Goal: Transaction & Acquisition: Download file/media

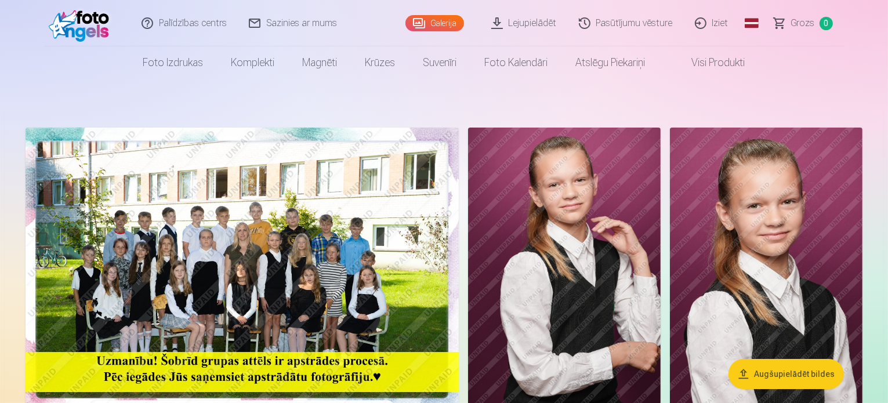
click at [647, 25] on link "Pasūtījumu vēsture" at bounding box center [627, 23] width 116 height 46
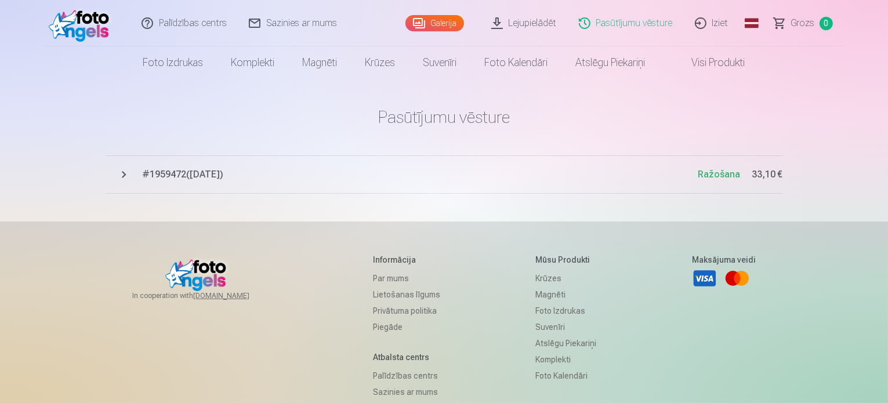
click at [189, 176] on span "# 1959472 ( [DATE] )" at bounding box center [421, 175] width 556 height 14
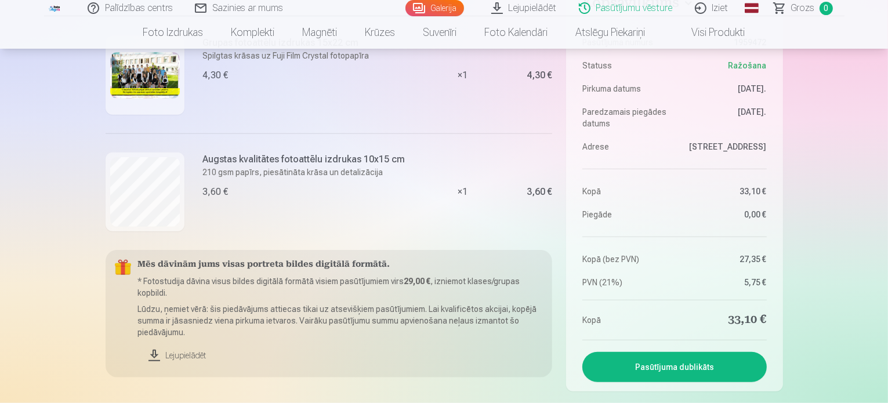
scroll to position [1032, 0]
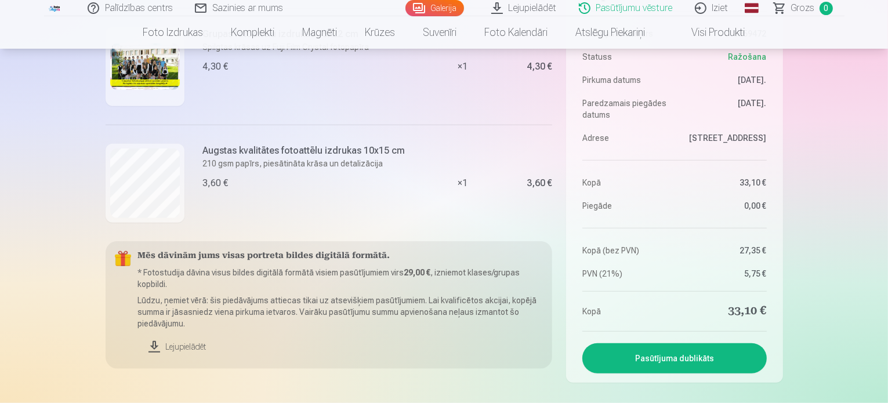
click at [155, 345] on link "Lejupielādēt" at bounding box center [341, 347] width 406 height 26
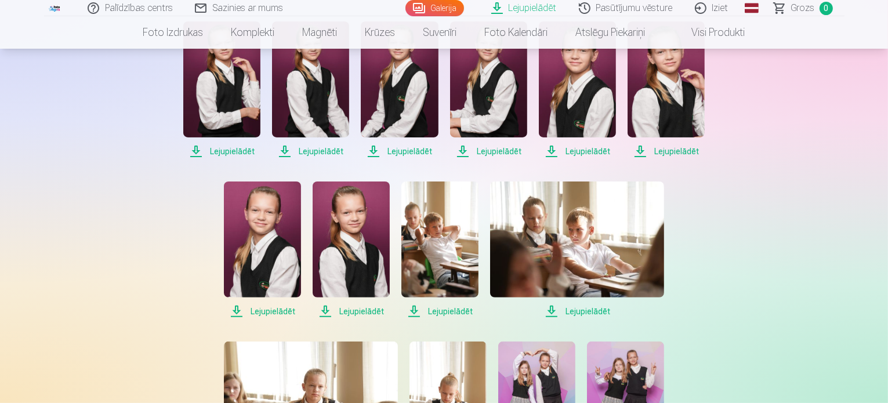
scroll to position [195, 0]
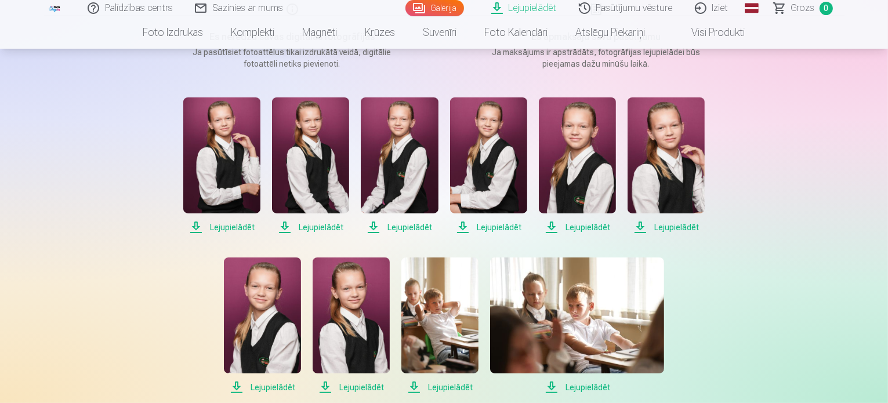
click at [226, 225] on span "Lejupielādēt" at bounding box center [221, 227] width 77 height 14
click at [313, 226] on span "Lejupielādēt" at bounding box center [310, 227] width 77 height 14
click at [403, 226] on span "Lejupielādēt" at bounding box center [399, 227] width 77 height 14
click at [487, 225] on span "Lejupielādēt" at bounding box center [488, 227] width 77 height 14
click at [577, 225] on span "Lejupielādēt" at bounding box center [577, 227] width 77 height 14
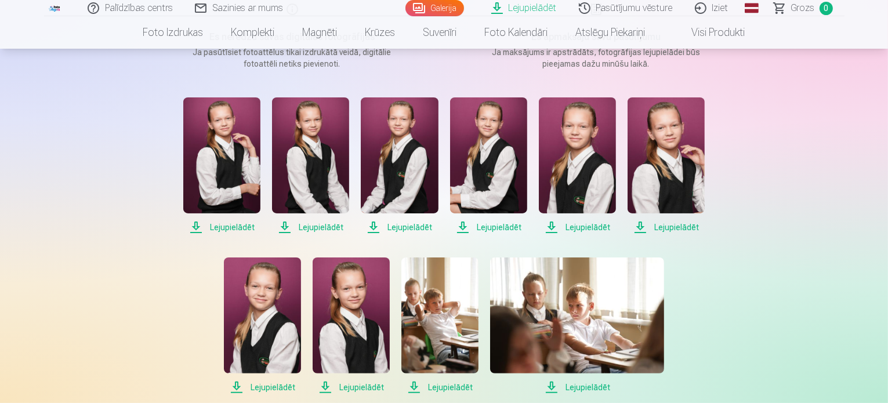
click at [660, 227] on span "Lejupielādēt" at bounding box center [666, 227] width 77 height 14
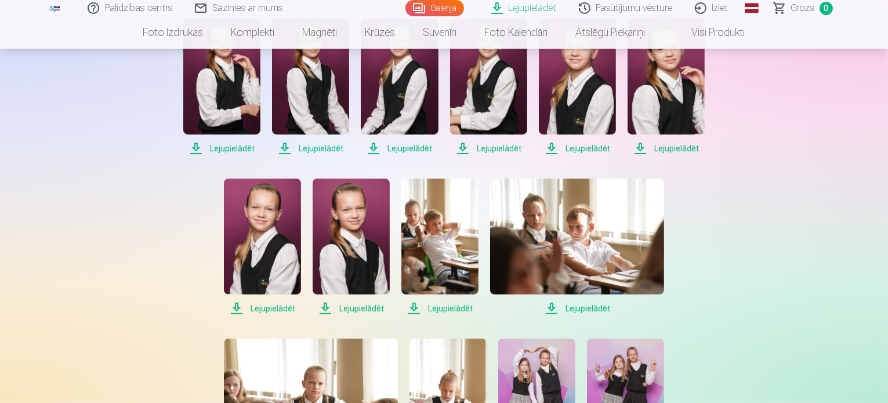
scroll to position [275, 0]
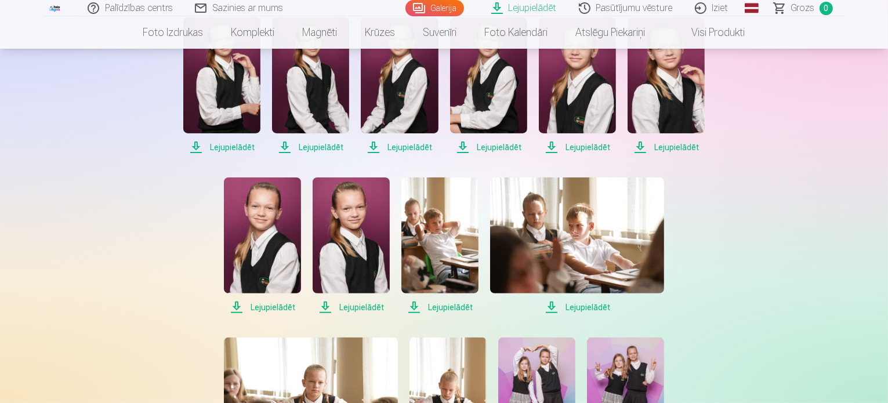
click at [274, 308] on span "Lejupielādēt" at bounding box center [262, 308] width 77 height 14
click at [350, 309] on span "Lejupielādēt" at bounding box center [351, 308] width 77 height 14
click at [457, 304] on span "Lejupielādēt" at bounding box center [439, 308] width 77 height 14
click at [584, 308] on span "Lejupielādēt" at bounding box center [577, 308] width 174 height 14
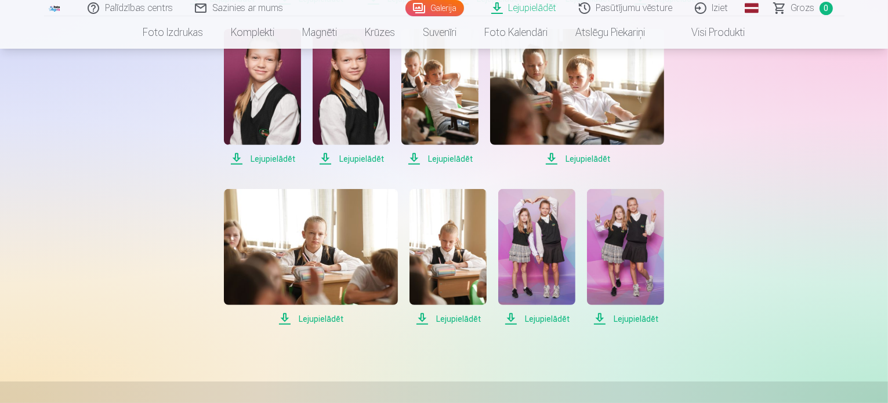
scroll to position [424, 0]
click at [320, 320] on span "Lejupielādēt" at bounding box center [311, 319] width 174 height 14
click at [447, 320] on span "Lejupielādēt" at bounding box center [448, 319] width 77 height 14
click at [539, 317] on span "Lejupielādēt" at bounding box center [536, 319] width 77 height 14
click at [631, 318] on span "Lejupielādēt" at bounding box center [625, 319] width 77 height 14
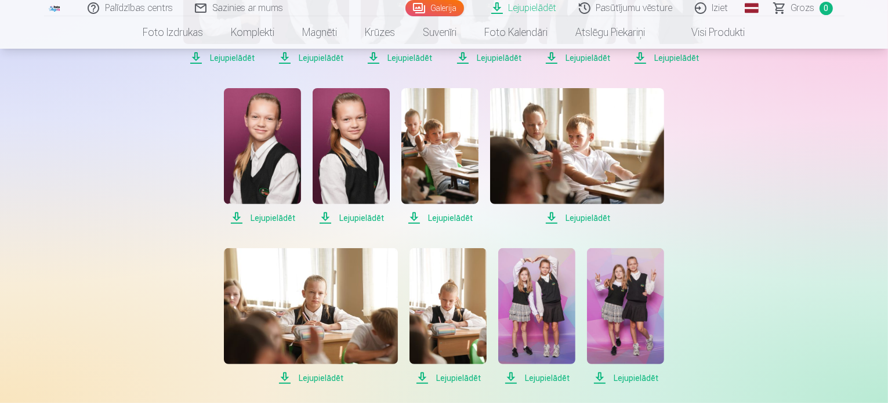
scroll to position [385, 0]
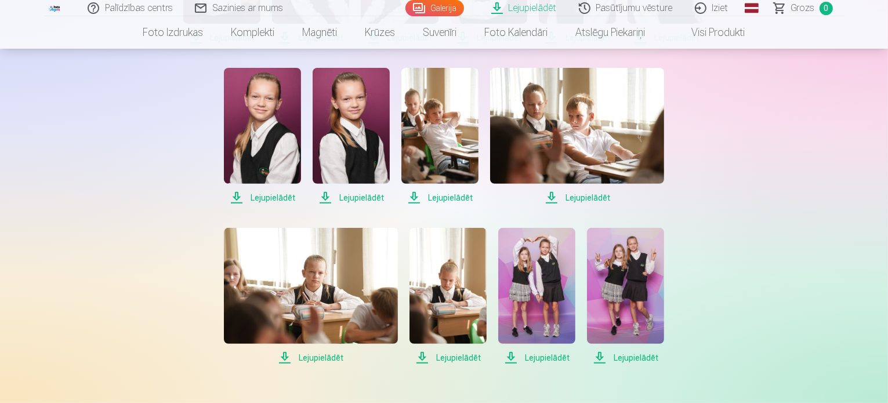
click at [442, 273] on img at bounding box center [448, 286] width 77 height 116
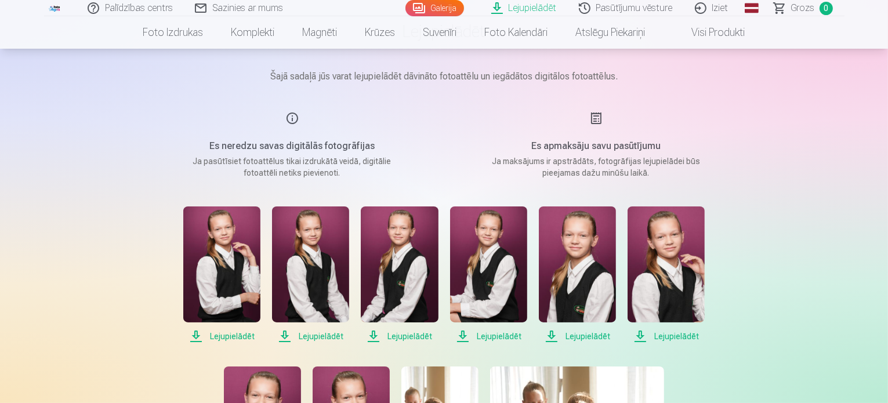
scroll to position [0, 0]
